Goal: Transaction & Acquisition: Purchase product/service

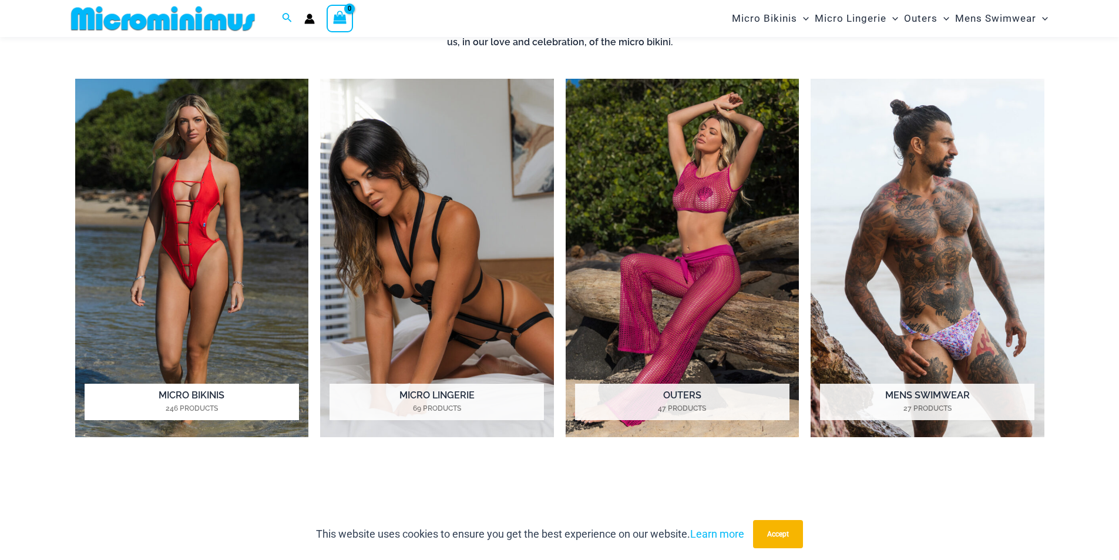
scroll to position [578, 0]
click at [195, 261] on img "Visit product category Micro Bikinis" at bounding box center [192, 257] width 234 height 359
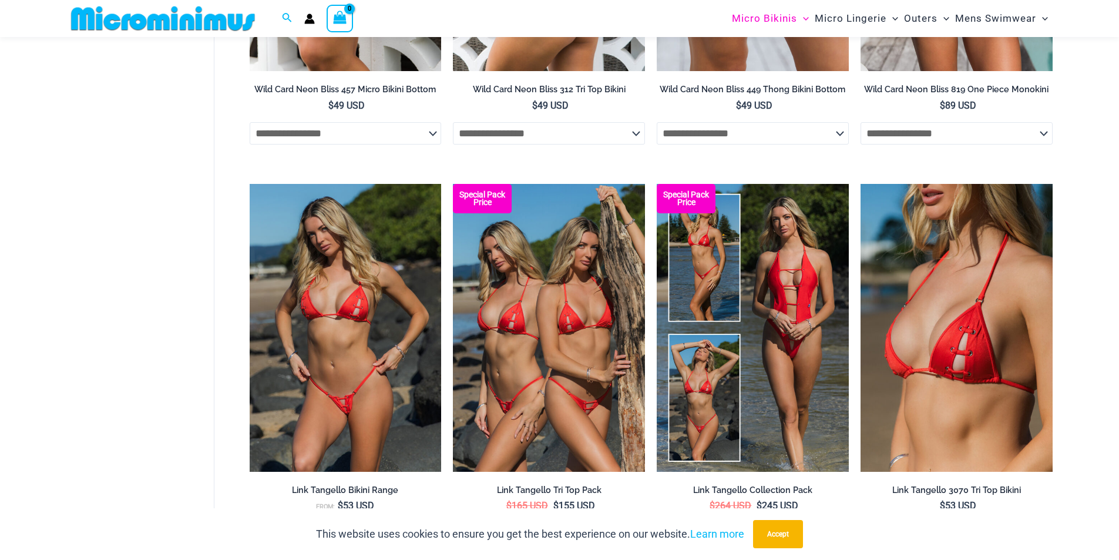
scroll to position [1106, 0]
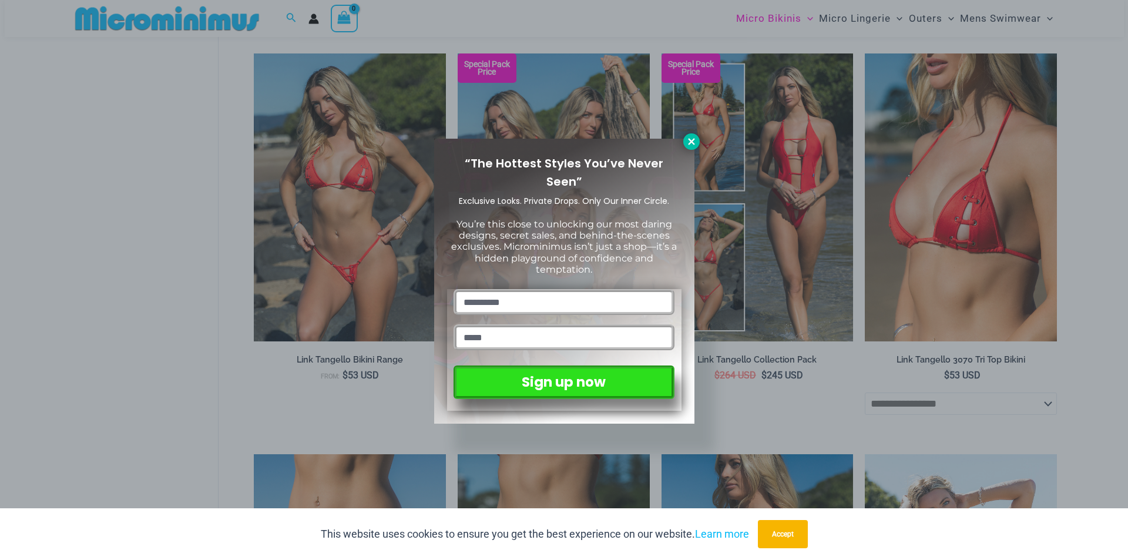
click at [686, 145] on icon at bounding box center [691, 141] width 11 height 11
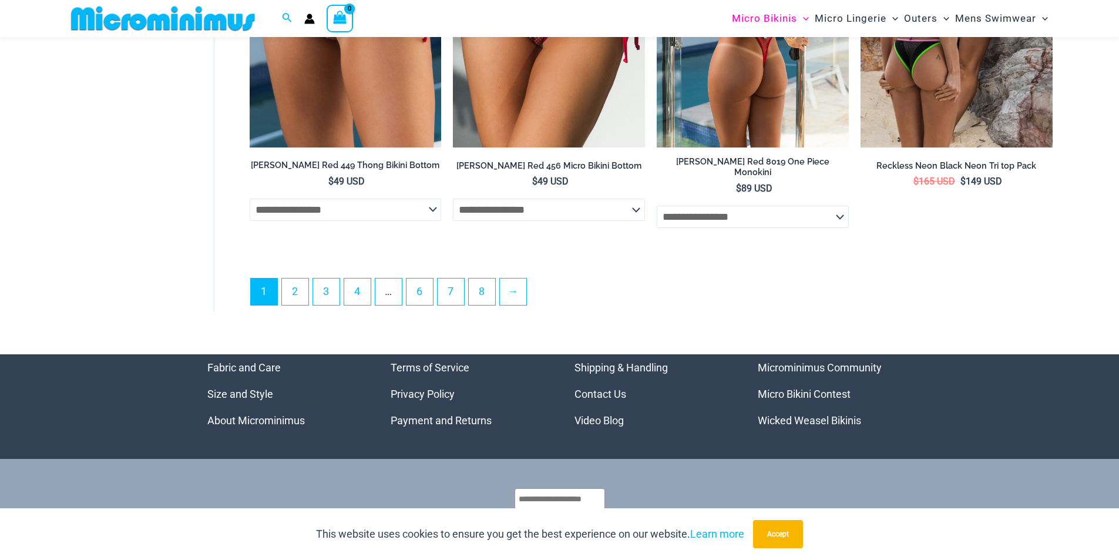
scroll to position [3338, 0]
